Goal: Information Seeking & Learning: Find specific page/section

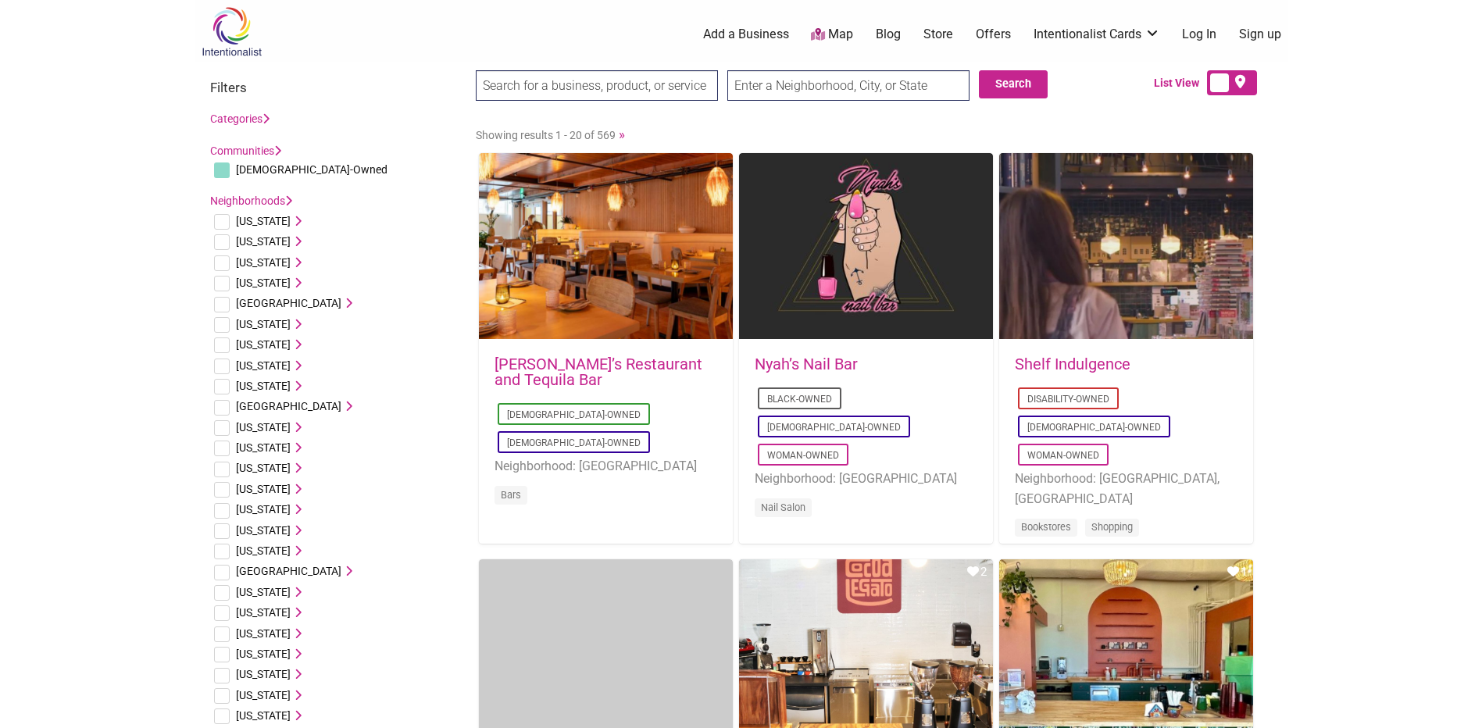
click at [229, 222] on input "checkbox" at bounding box center [222, 222] width 16 height 16
click at [221, 220] on input "checkbox" at bounding box center [222, 222] width 16 height 16
click at [221, 221] on input "checkbox" at bounding box center [222, 222] width 16 height 16
checkbox input "true"
click at [623, 91] on input "search" at bounding box center [597, 85] width 242 height 30
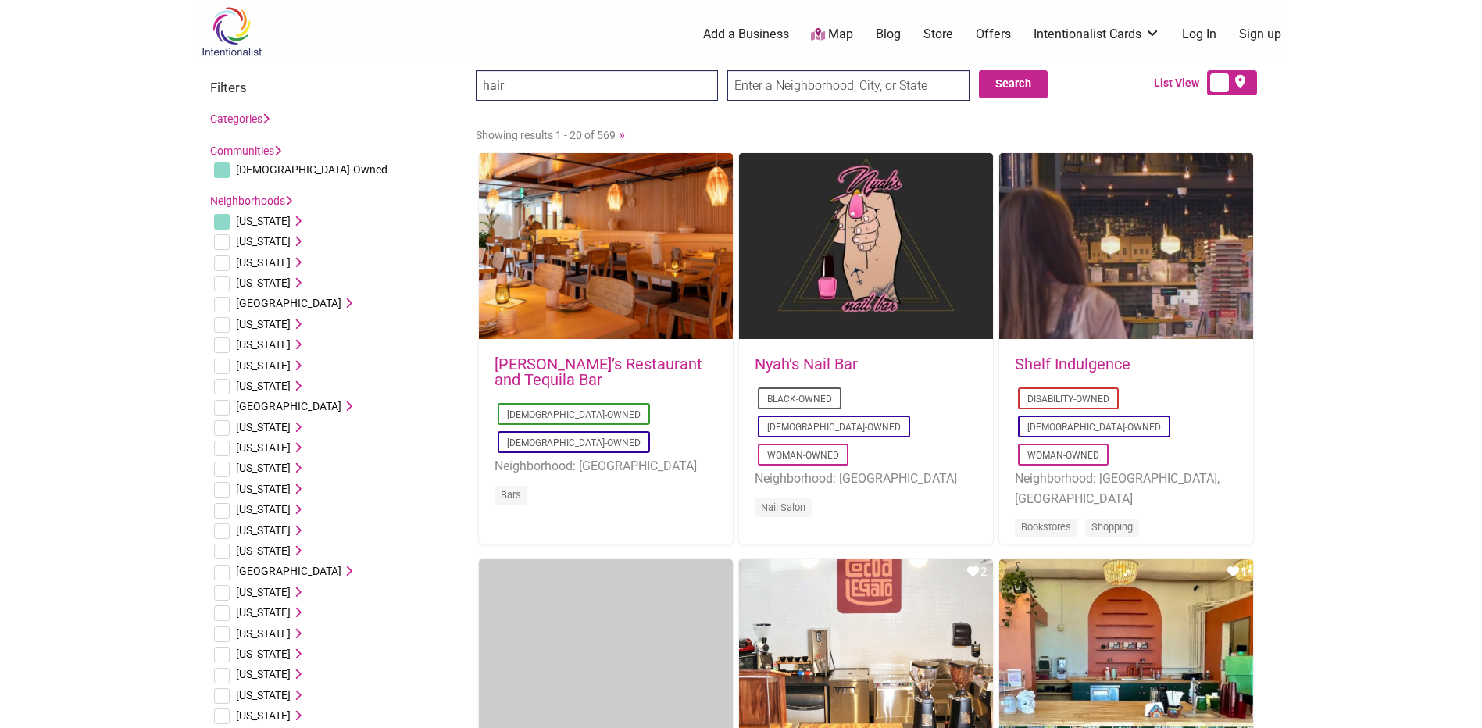
type input "hair"
click at [476, 70] on input "Search" at bounding box center [506, 86] width 60 height 32
click at [1012, 91] on button "Search" at bounding box center [1013, 84] width 69 height 28
click at [888, 87] on input "text" at bounding box center [848, 85] width 242 height 30
type input "35603"
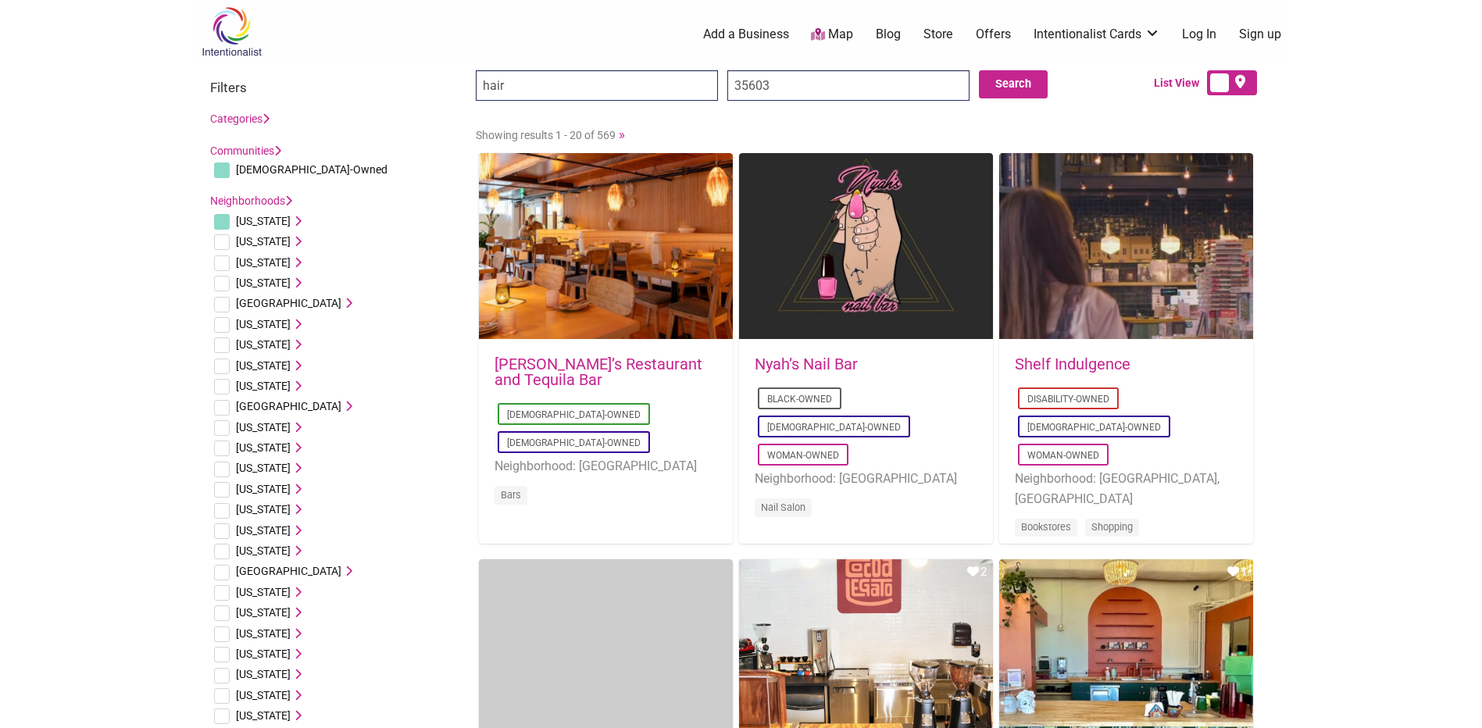
click at [476, 70] on input "Search" at bounding box center [506, 86] width 60 height 32
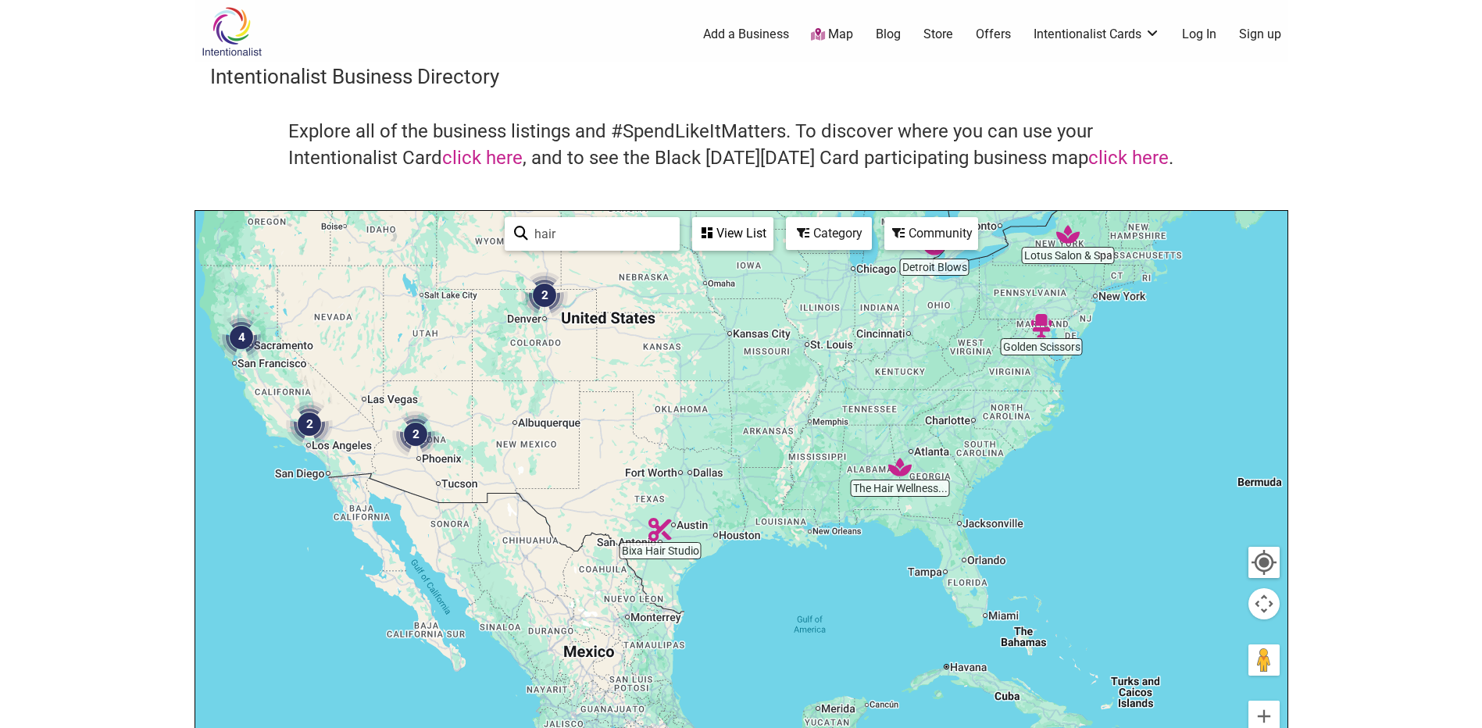
drag, startPoint x: 823, startPoint y: 509, endPoint x: 727, endPoint y: 309, distance: 222.3
click at [727, 309] on div at bounding box center [741, 515] width 1092 height 608
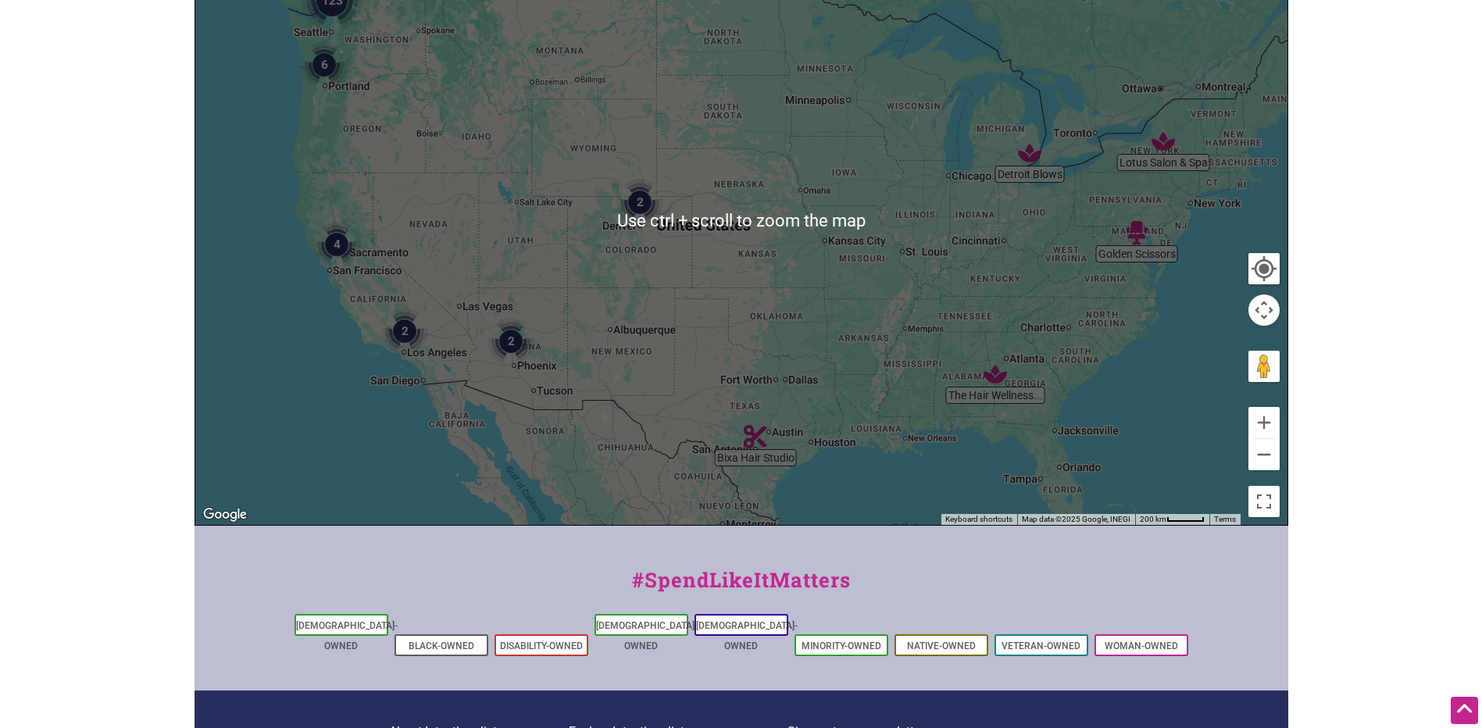
scroll to position [391, 0]
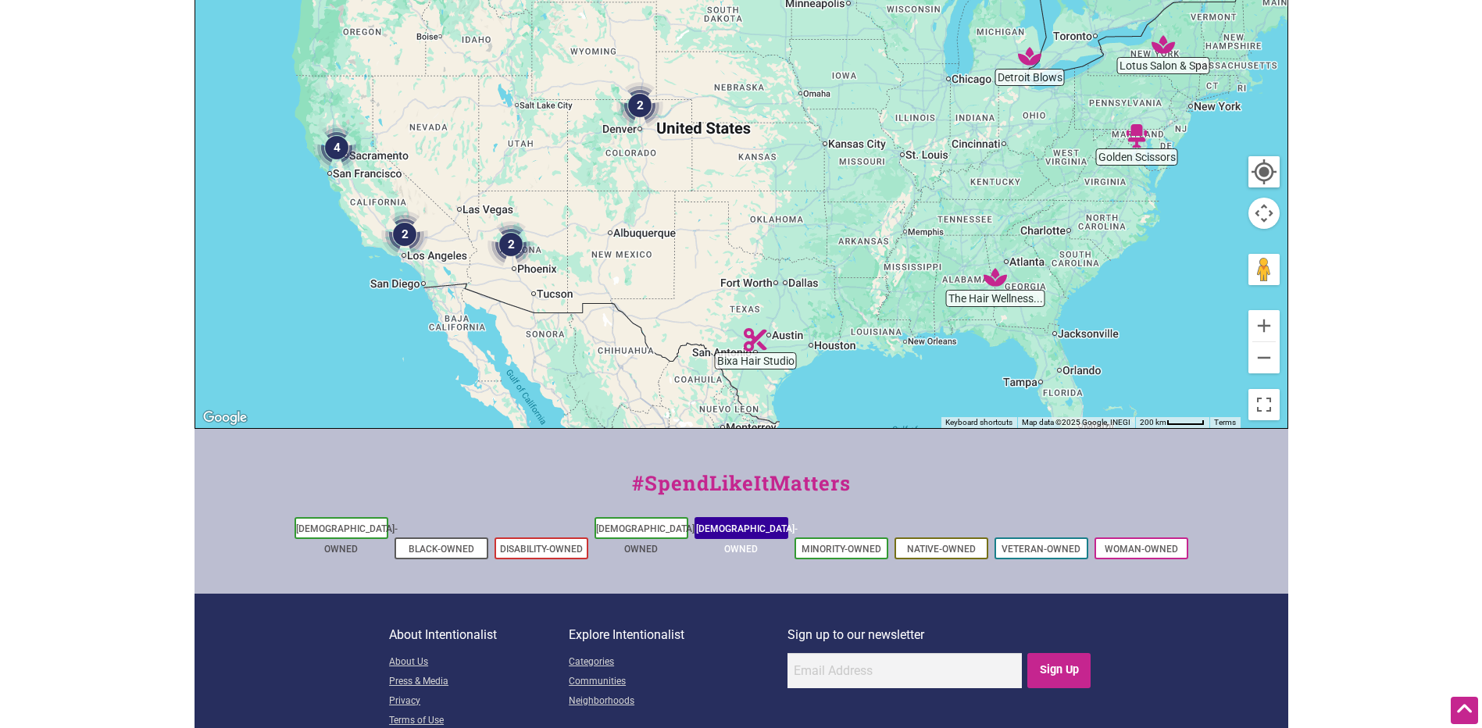
click at [731, 530] on link "[DEMOGRAPHIC_DATA]-Owned" at bounding box center [747, 538] width 102 height 31
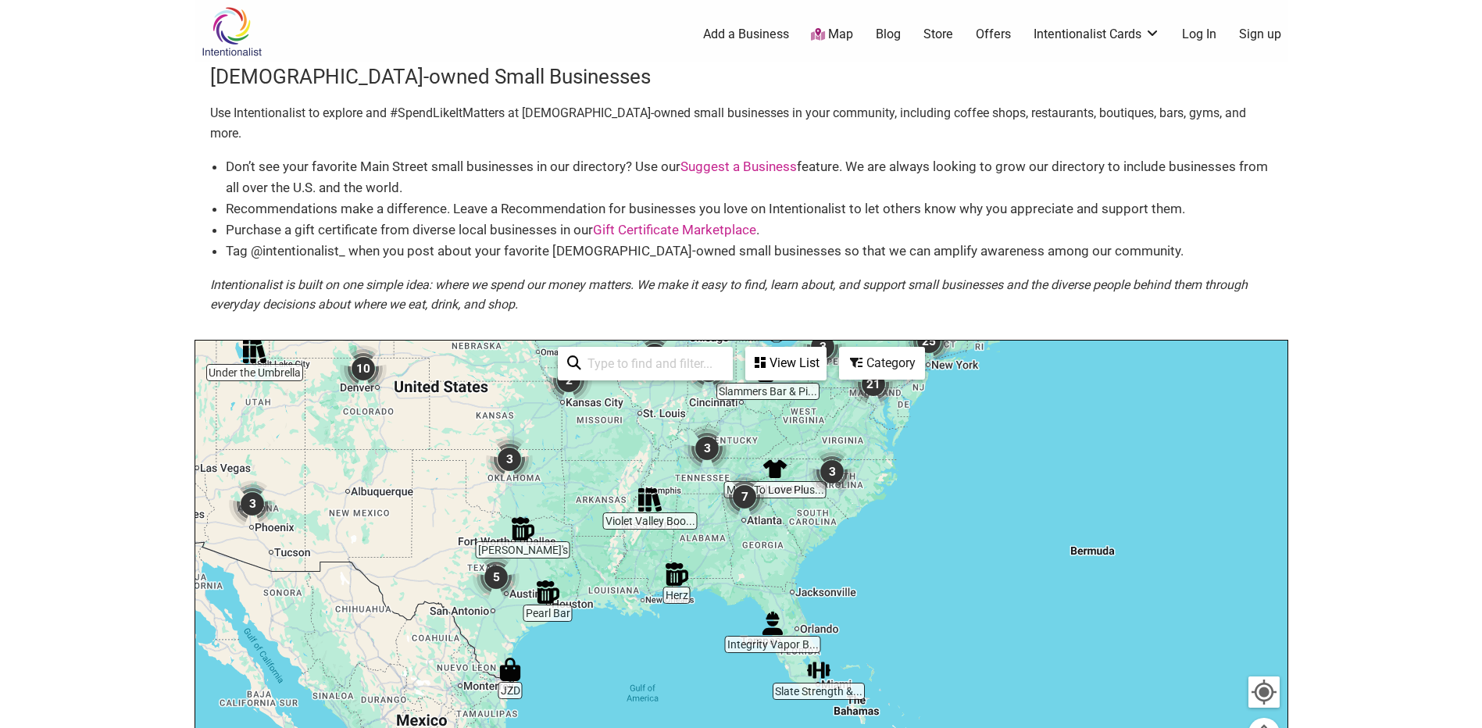
drag, startPoint x: 802, startPoint y: 562, endPoint x: 609, endPoint y: 375, distance: 268.5
click at [609, 375] on div at bounding box center [741, 645] width 1092 height 608
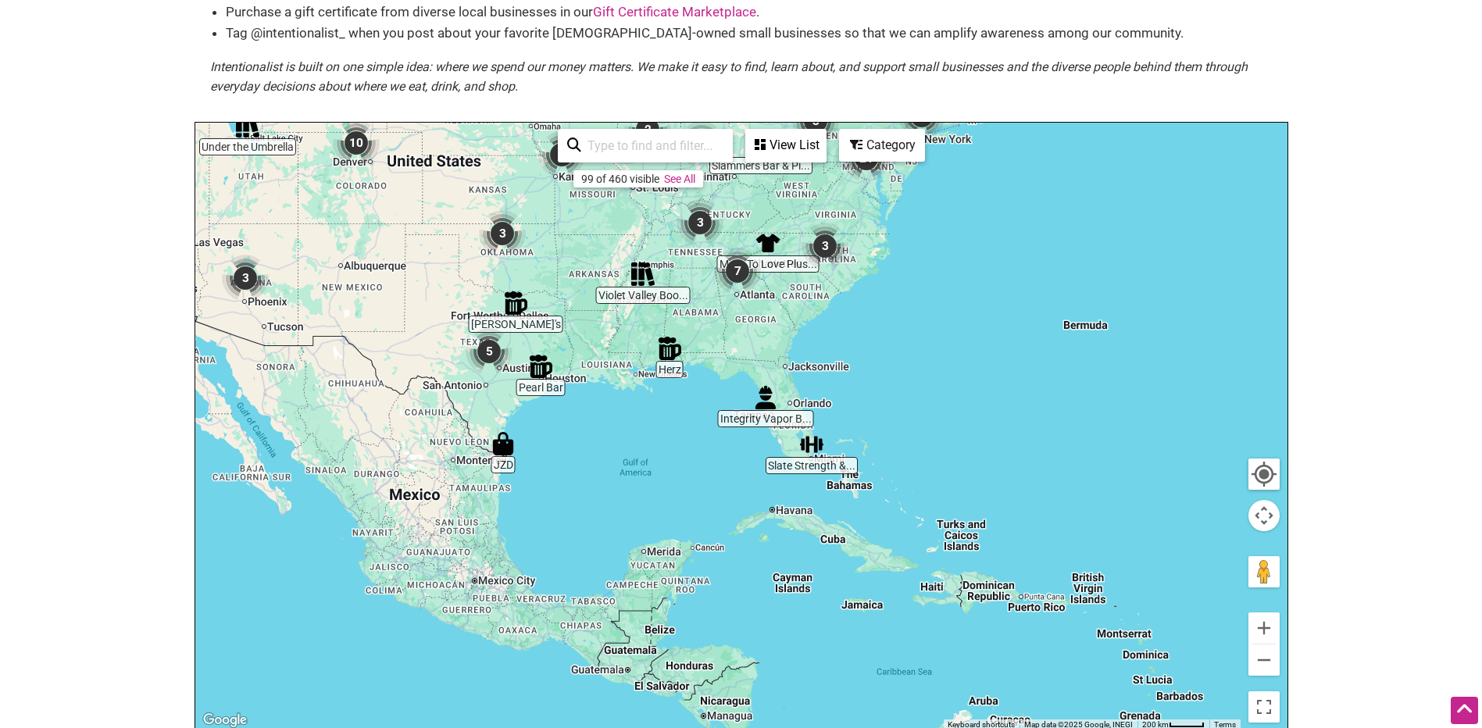
scroll to position [312, 0]
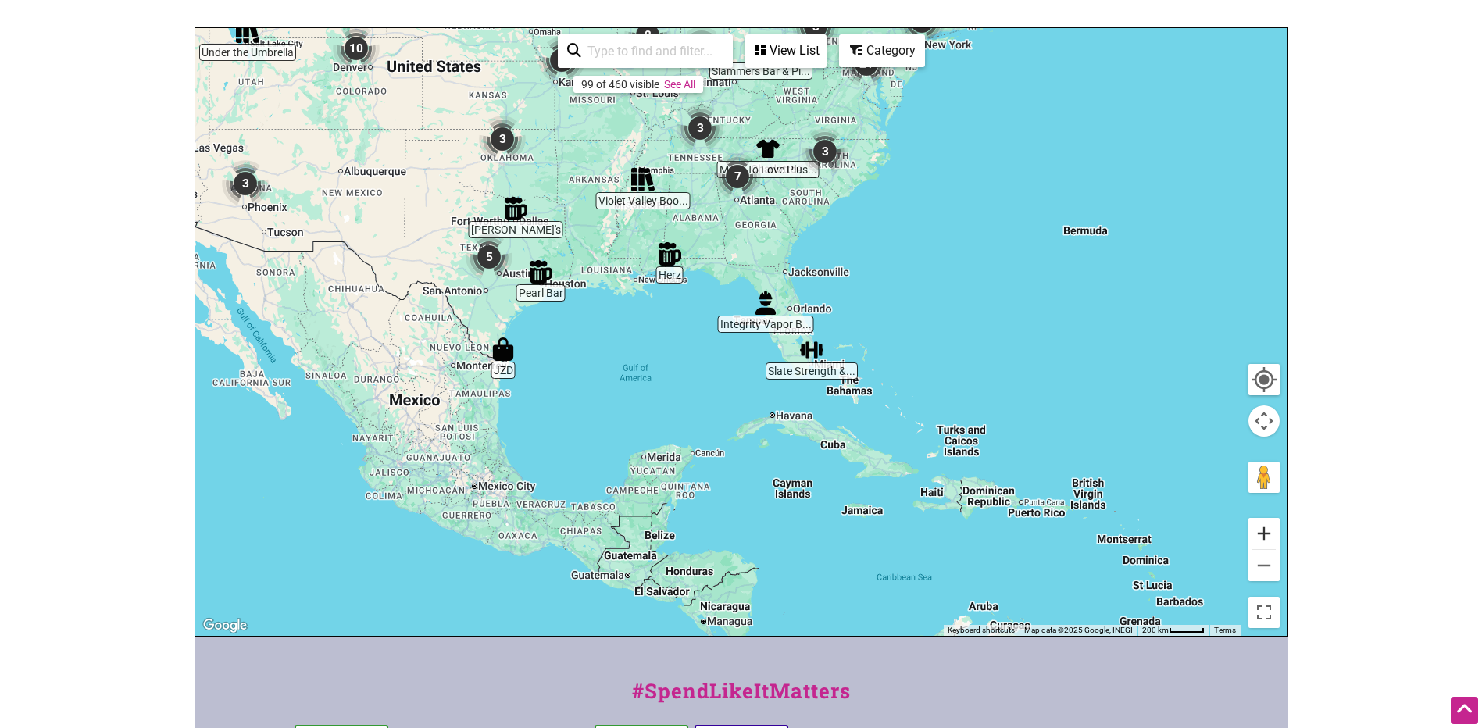
click at [1257, 518] on button "Zoom in" at bounding box center [1263, 533] width 31 height 31
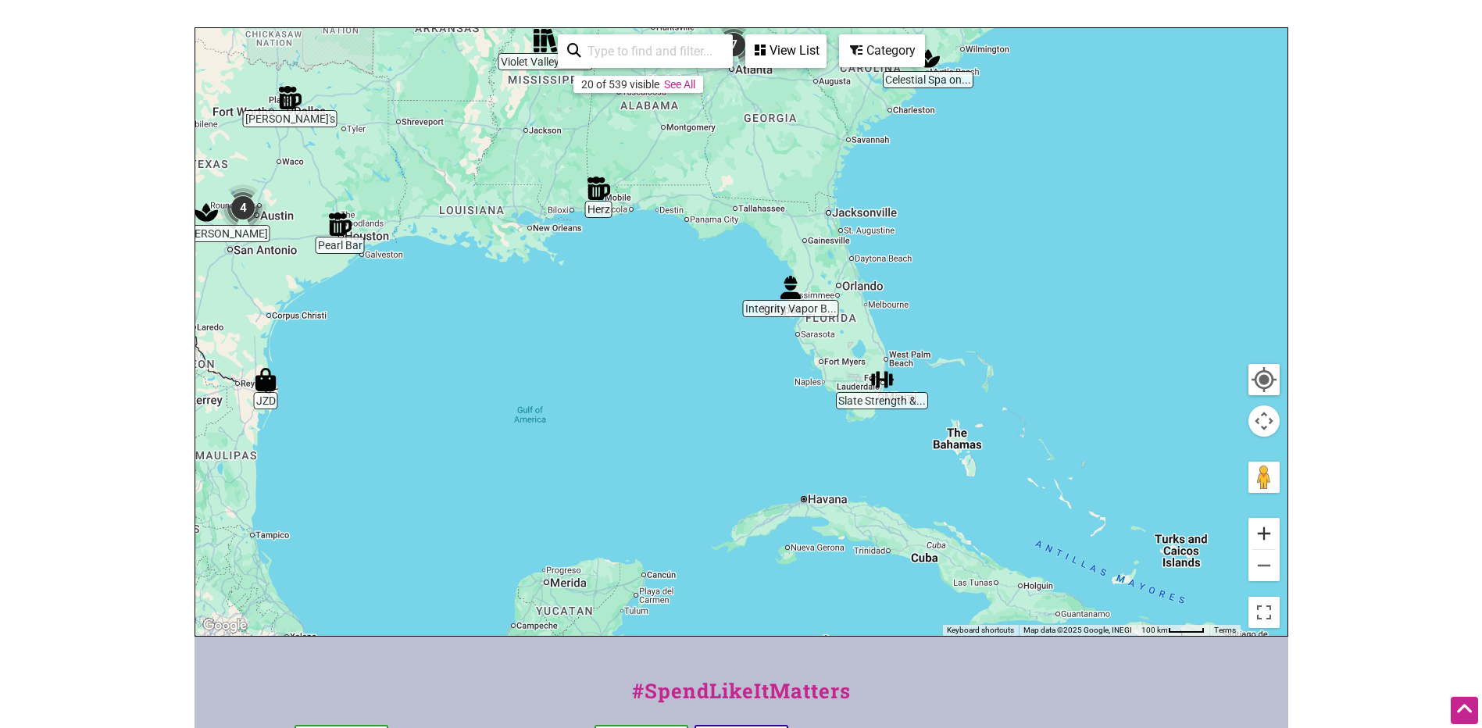
click at [1257, 518] on button "Zoom in" at bounding box center [1263, 533] width 31 height 31
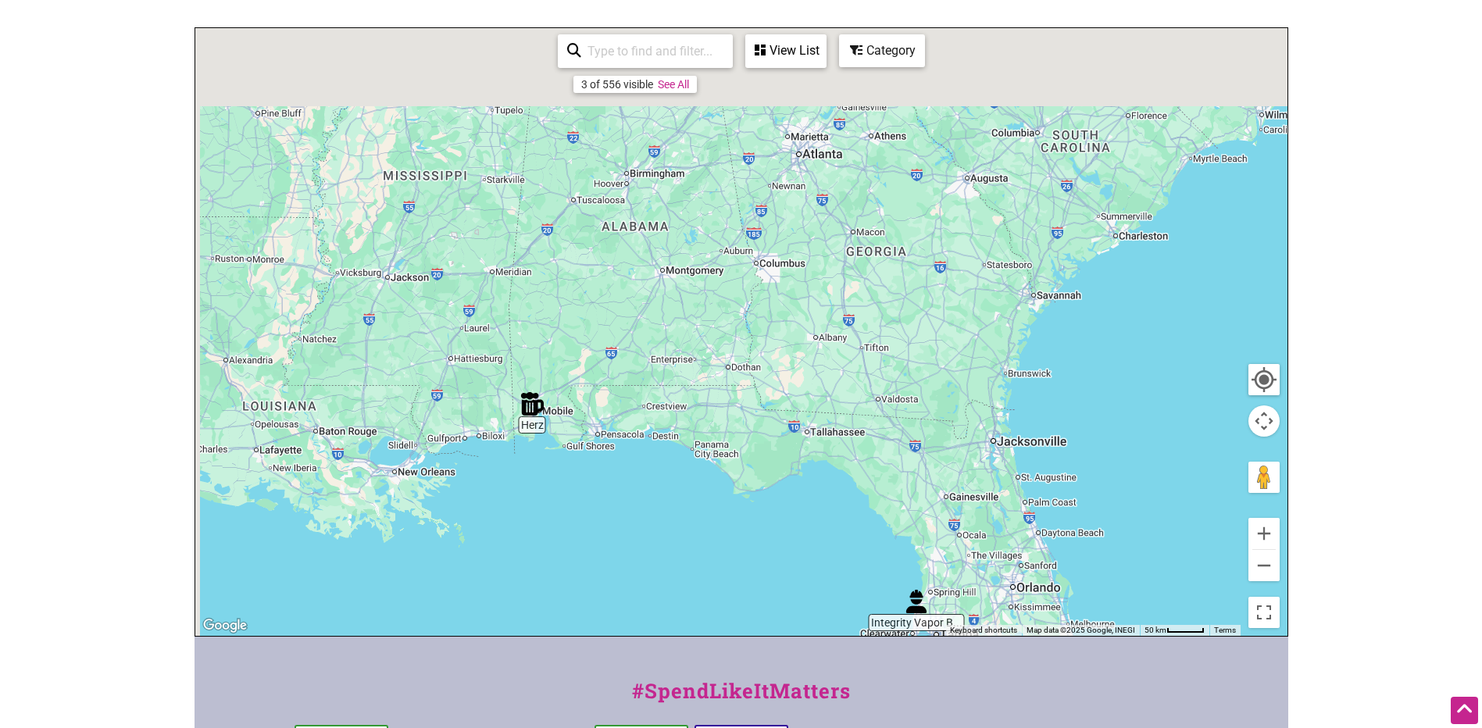
drag, startPoint x: 493, startPoint y: 173, endPoint x: 570, endPoint y: 555, distance: 389.0
click at [570, 555] on div at bounding box center [741, 332] width 1092 height 608
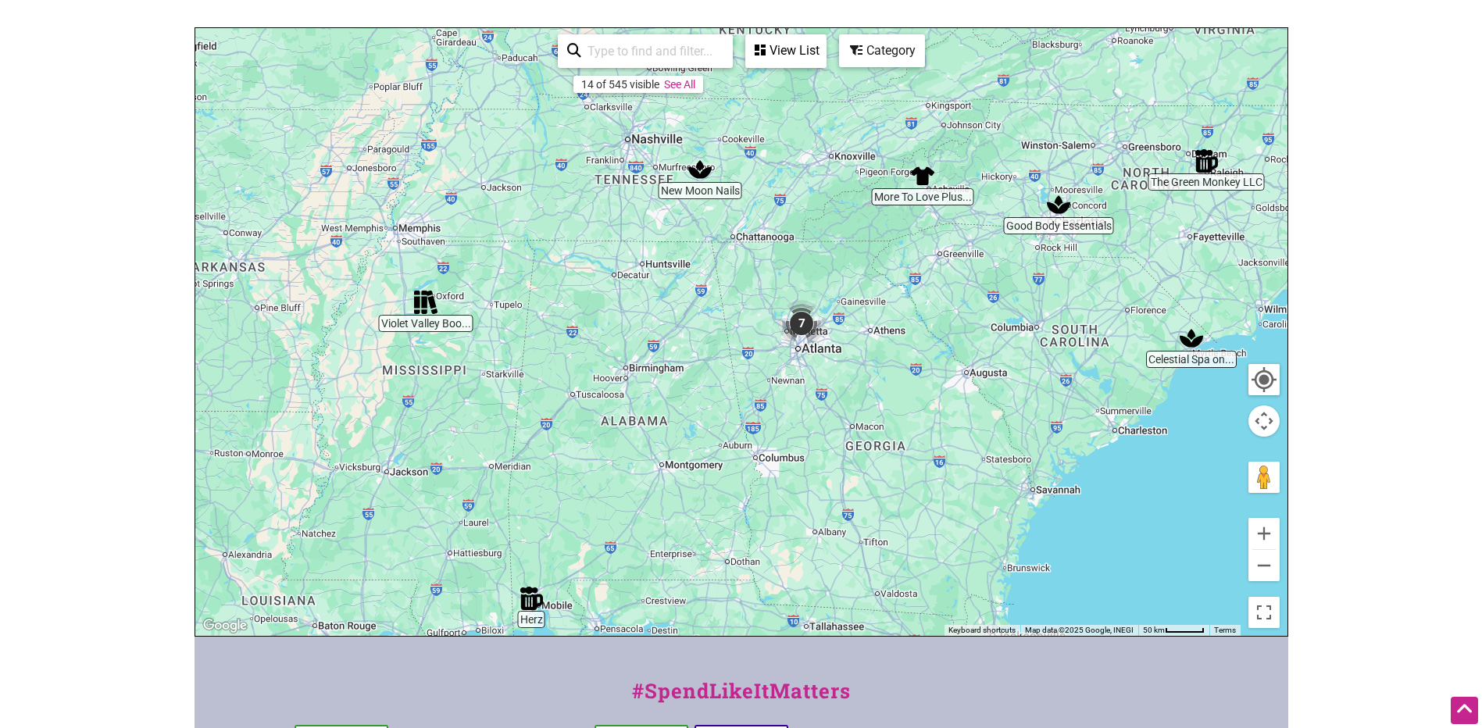
drag, startPoint x: 702, startPoint y: 264, endPoint x: 706, endPoint y: 373, distance: 108.7
click at [706, 373] on div at bounding box center [741, 332] width 1092 height 608
